Goal: Task Accomplishment & Management: Complete application form

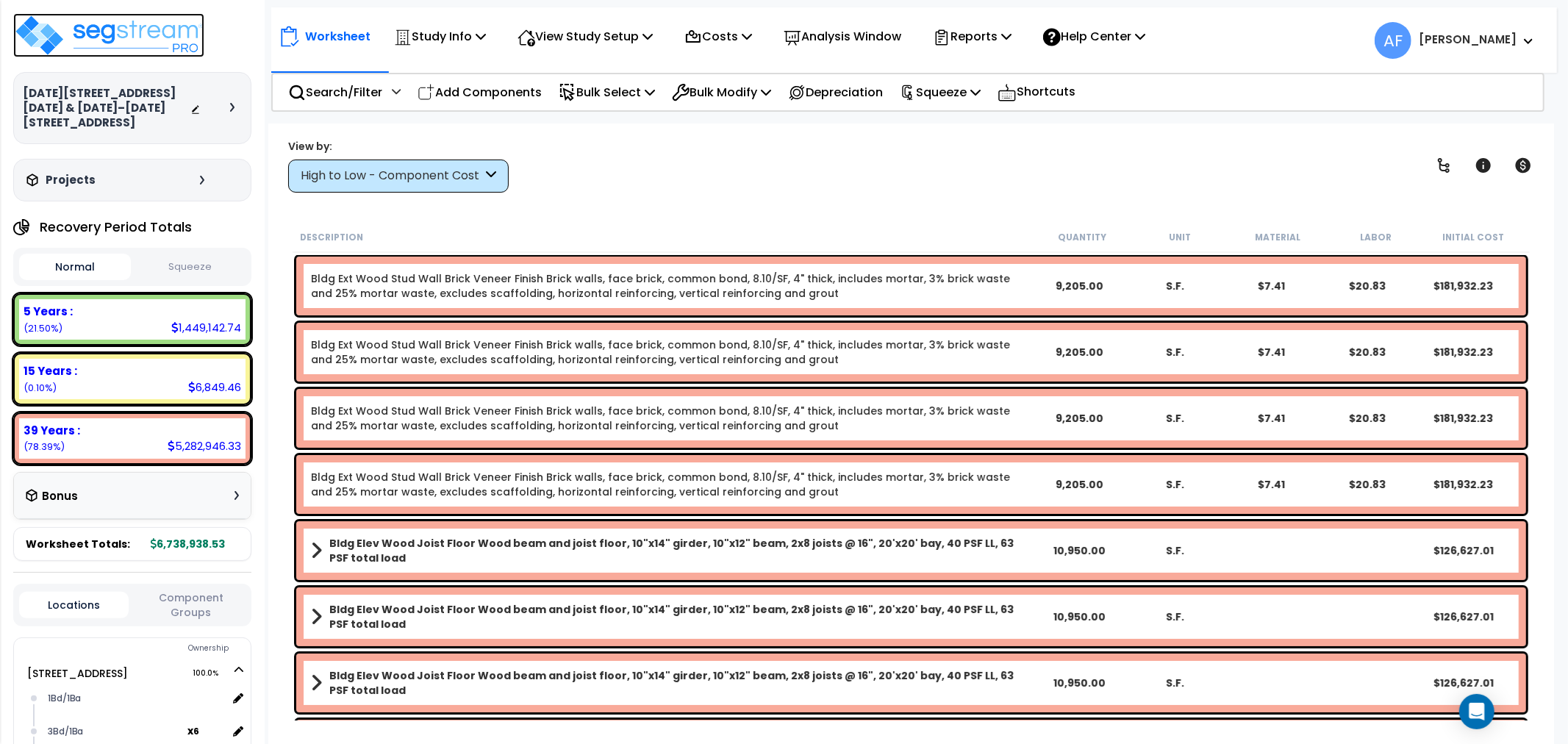
click at [165, 18] on img at bounding box center [108, 35] width 191 height 44
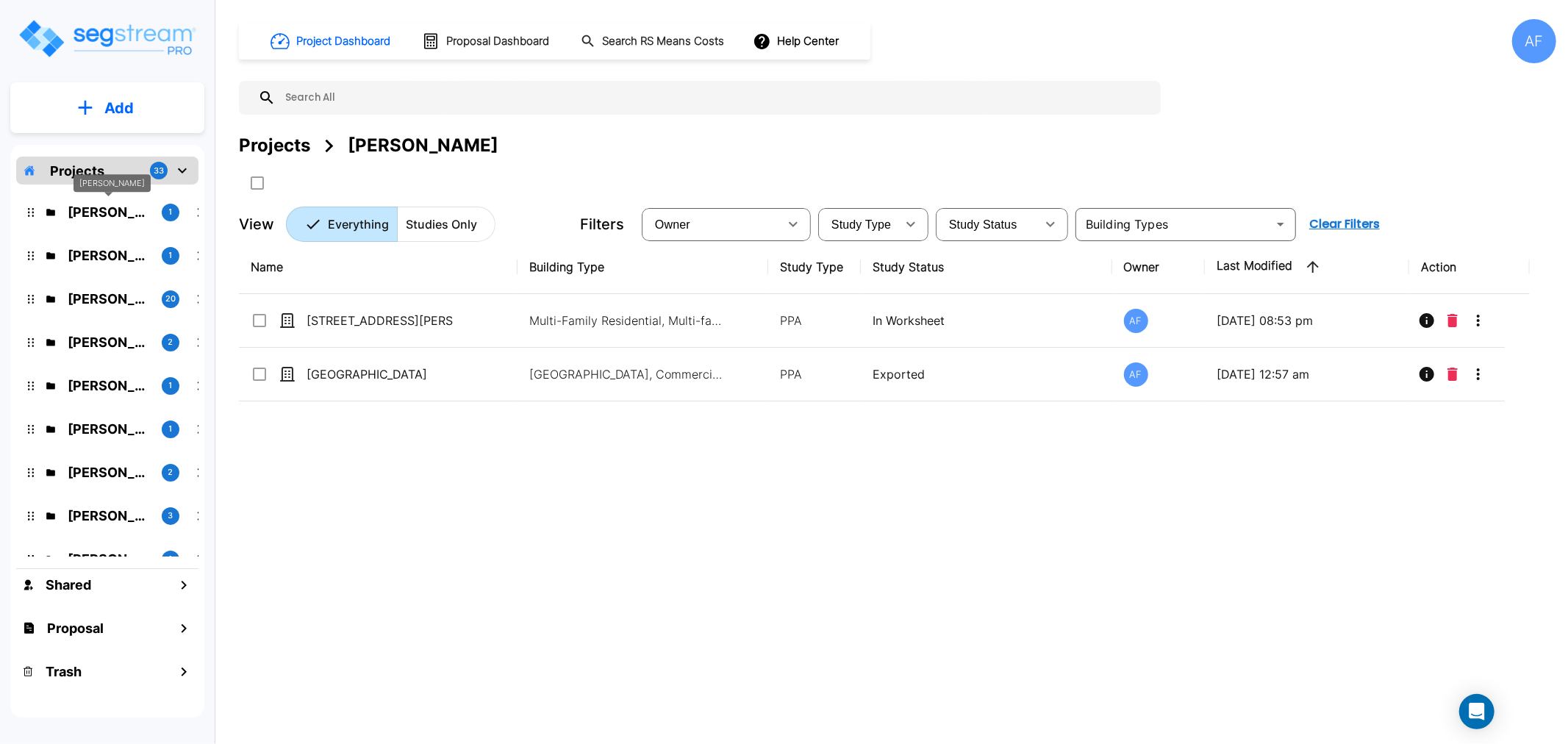
drag, startPoint x: 107, startPoint y: 215, endPoint x: 98, endPoint y: 238, distance: 24.7
click at [107, 215] on p "[PERSON_NAME]" at bounding box center [108, 212] width 82 height 20
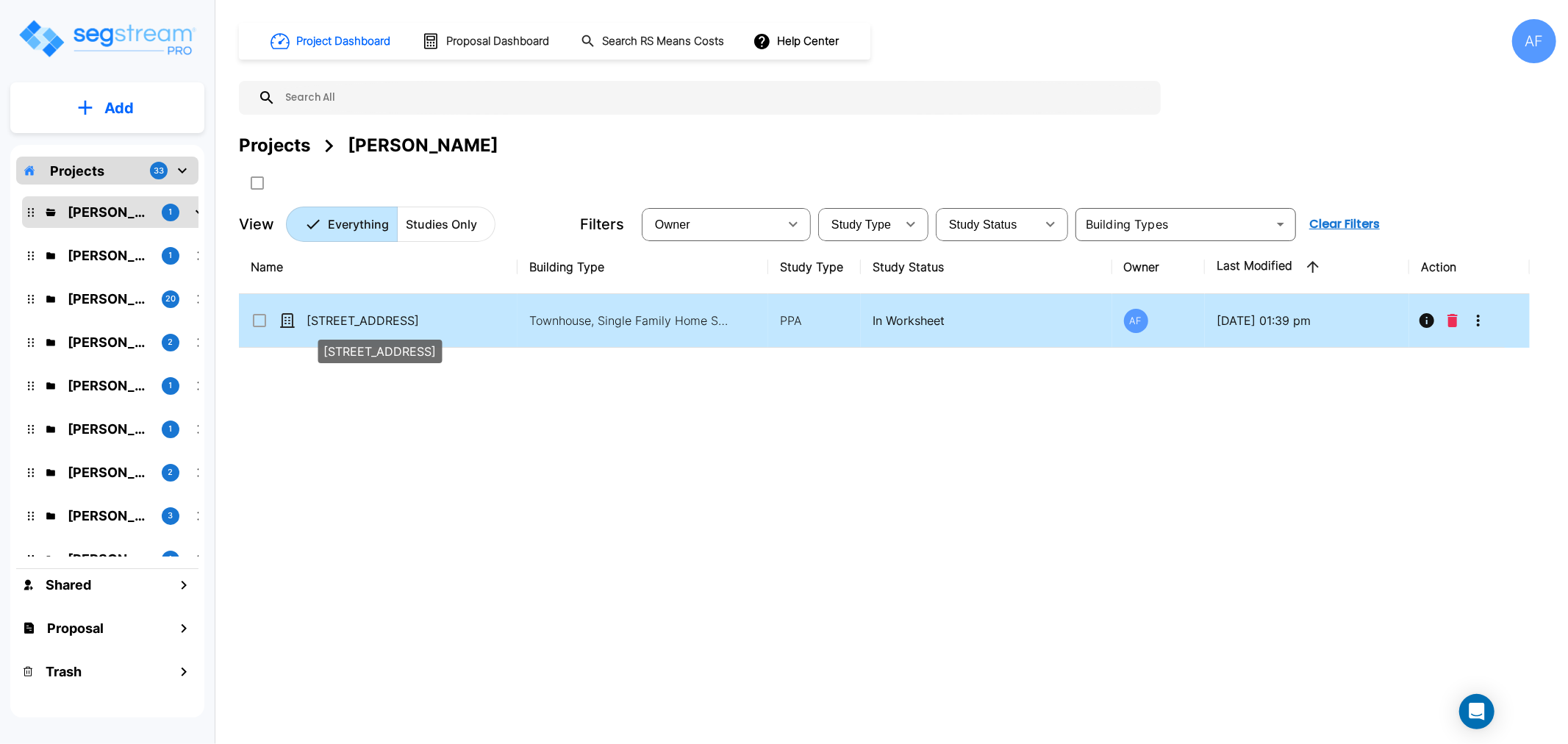
click at [360, 318] on p "[STREET_ADDRESS]" at bounding box center [380, 320] width 147 height 17
checkbox input "true"
click at [360, 318] on p "[STREET_ADDRESS]" at bounding box center [380, 320] width 147 height 17
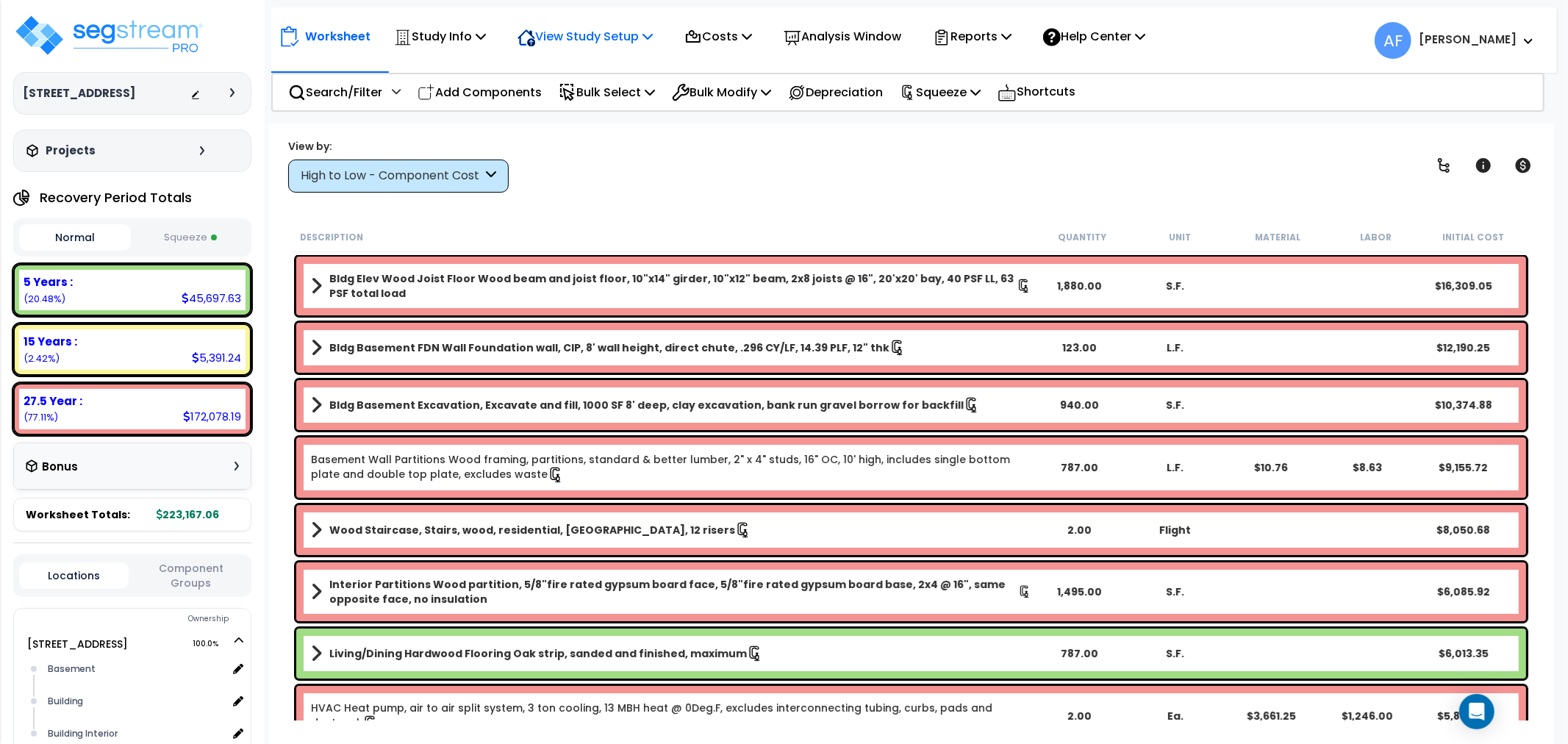
click at [646, 34] on p "View Study Setup" at bounding box center [585, 37] width 135 height 20
click at [572, 97] on link "View Questionnaire" at bounding box center [582, 100] width 146 height 29
click at [717, 186] on div "View by: High to Low - Component Cost High to Low - Component Cost" at bounding box center [911, 165] width 1256 height 54
click at [1521, 33] on span at bounding box center [1524, 40] width 16 height 17
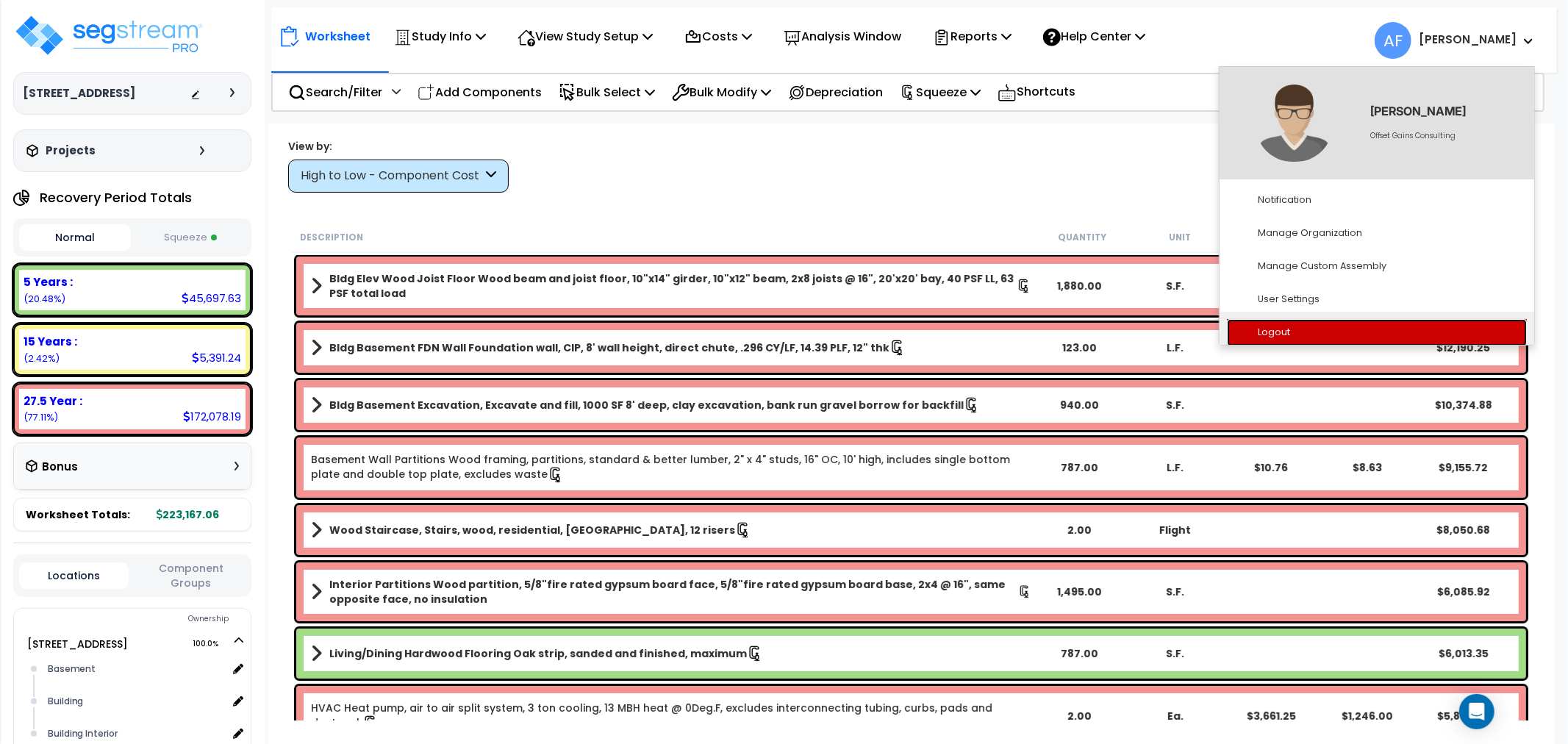
click at [1296, 325] on link "Logout" at bounding box center [1377, 332] width 300 height 27
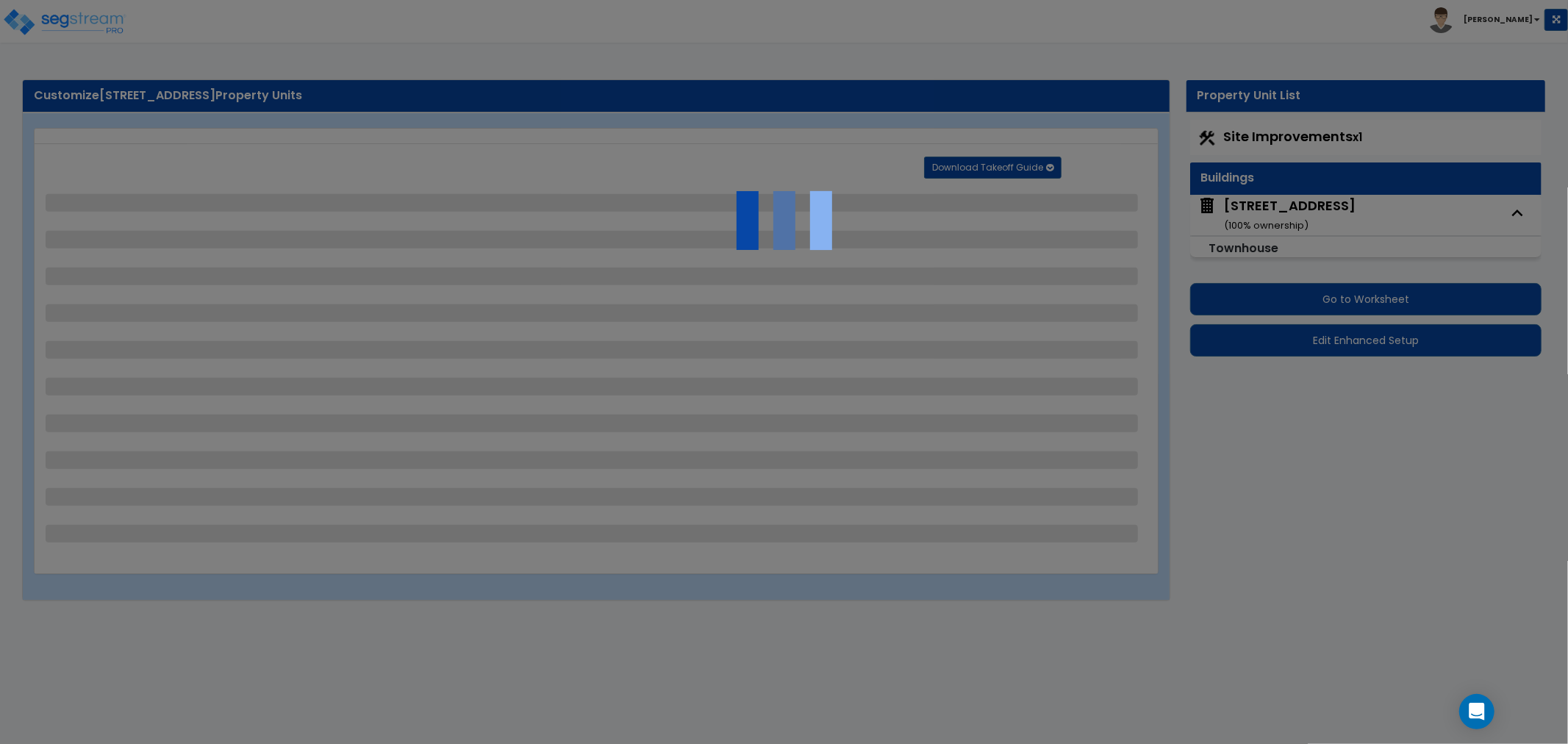
select select "2"
select select "1"
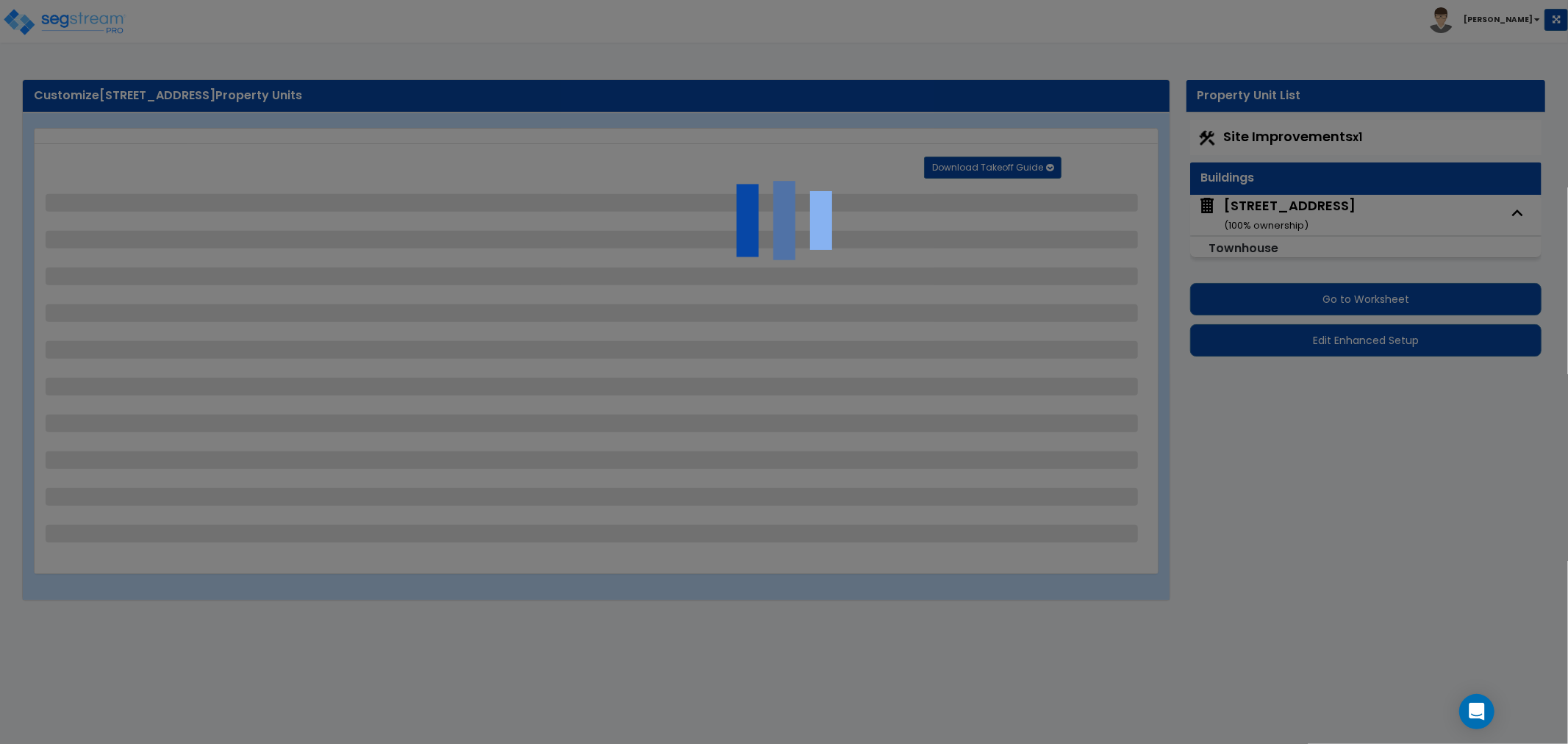
select select "2"
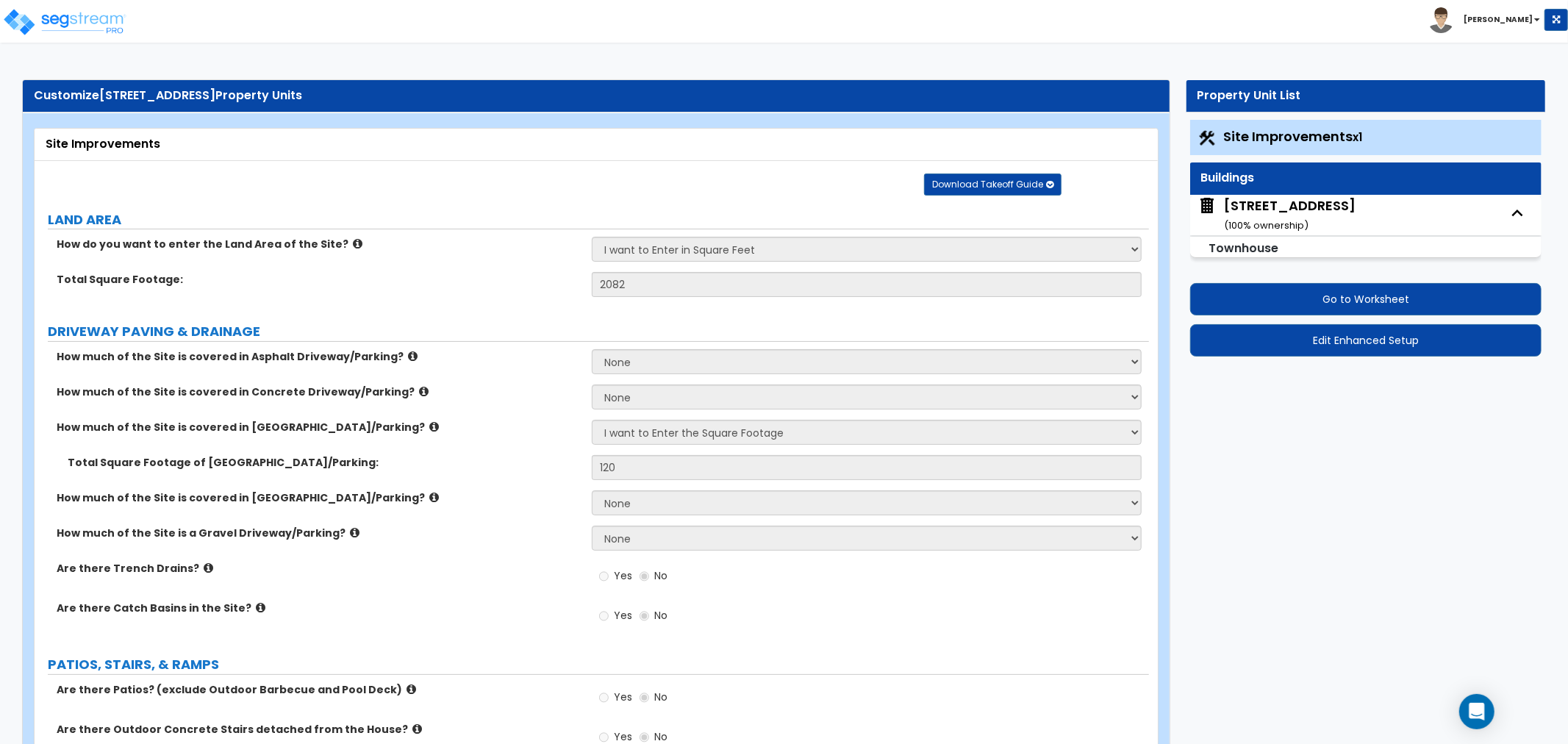
click at [1276, 132] on span "Site Improvements x1" at bounding box center [1293, 137] width 139 height 18
click at [459, 437] on div "How much of the Site is covered in [GEOGRAPHIC_DATA]/Parking? None I want to En…" at bounding box center [592, 437] width 1115 height 35
click at [432, 452] on div "How much of the Site is covered in [GEOGRAPHIC_DATA]/Parking? None I want to En…" at bounding box center [592, 437] width 1115 height 35
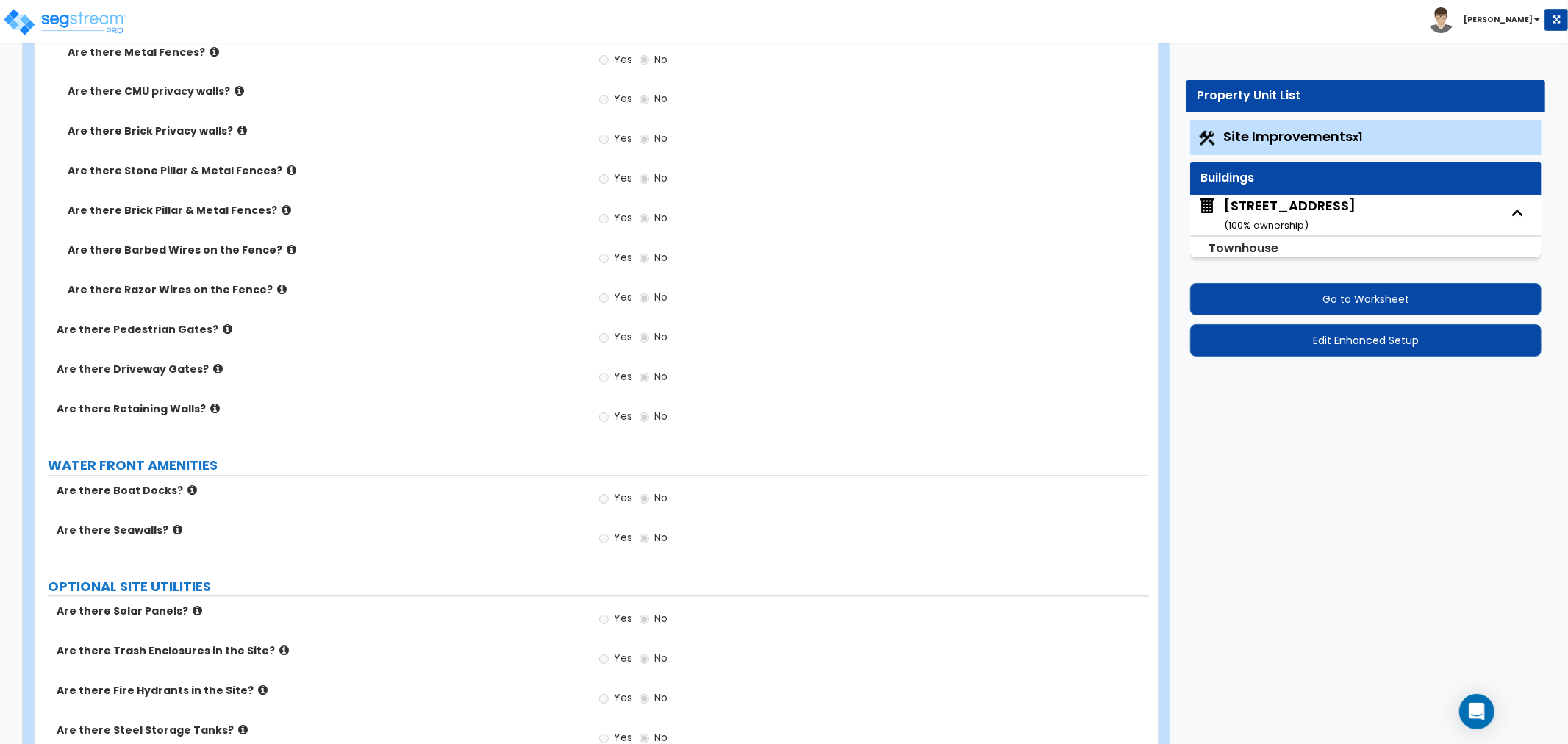
scroll to position [2487, 0]
